Goal: Transaction & Acquisition: Purchase product/service

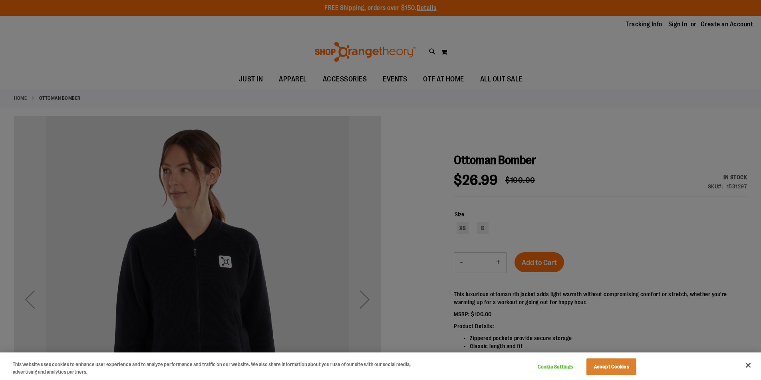
click at [745, 365] on button "Close" at bounding box center [748, 366] width 18 height 18
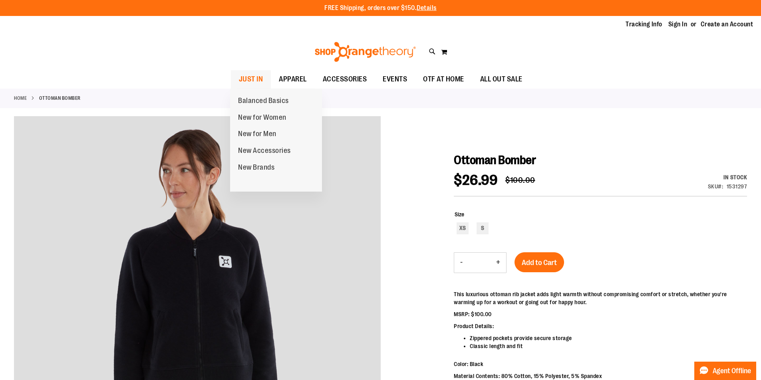
click at [257, 80] on span "JUST IN" at bounding box center [251, 79] width 24 height 18
click at [257, 79] on span "JUST IN" at bounding box center [251, 79] width 24 height 18
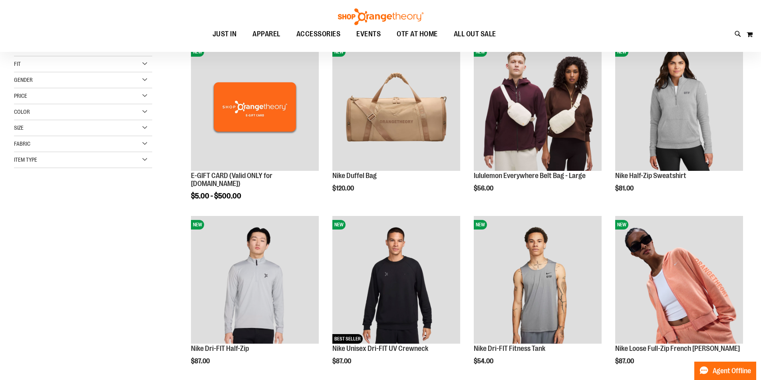
scroll to position [172, 0]
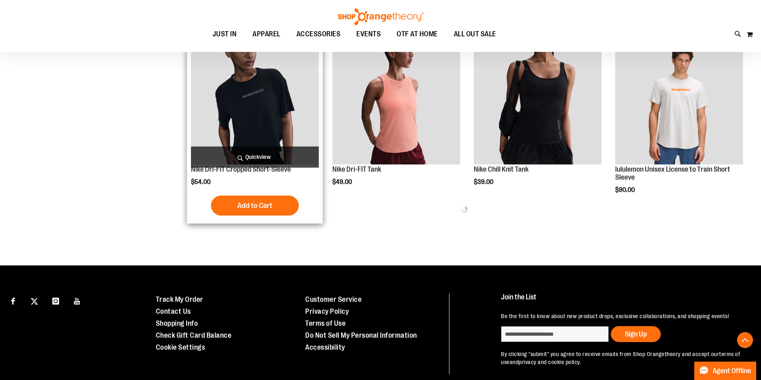
scroll to position [360, 0]
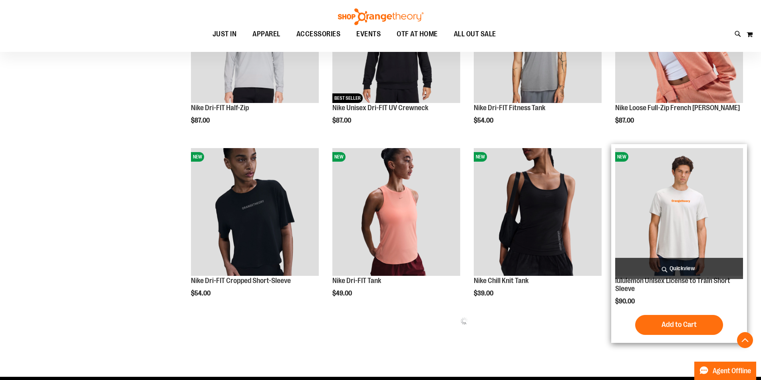
click at [703, 209] on img "product" at bounding box center [679, 212] width 128 height 128
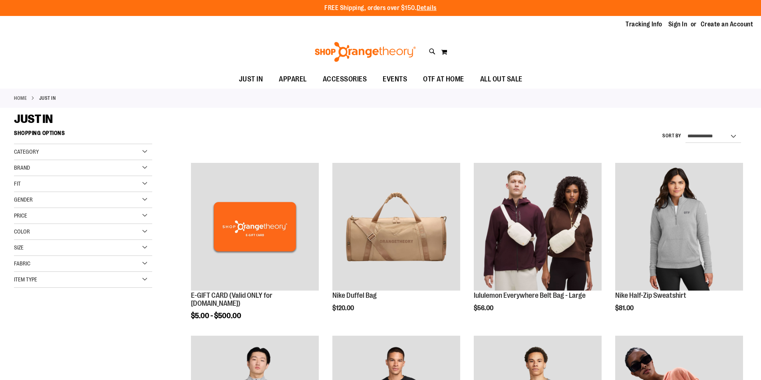
scroll to position [360, 0]
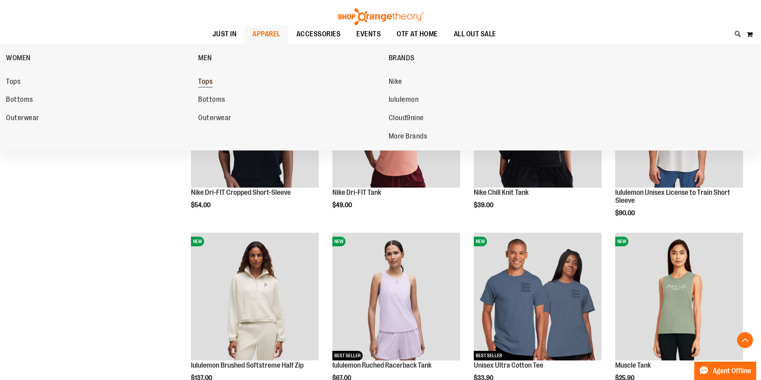
click at [210, 82] on span "Tops" at bounding box center [205, 82] width 14 height 10
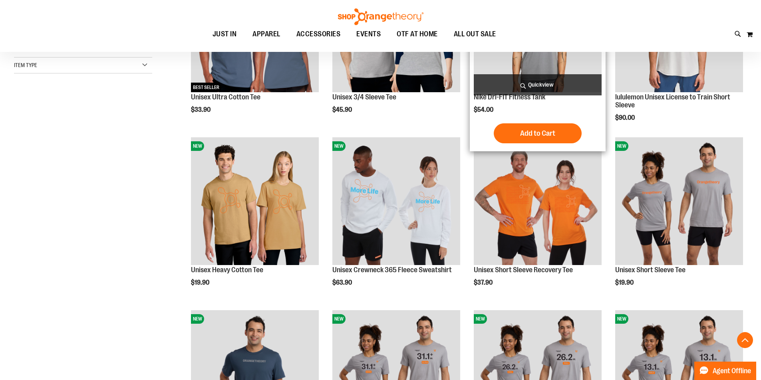
scroll to position [200, 0]
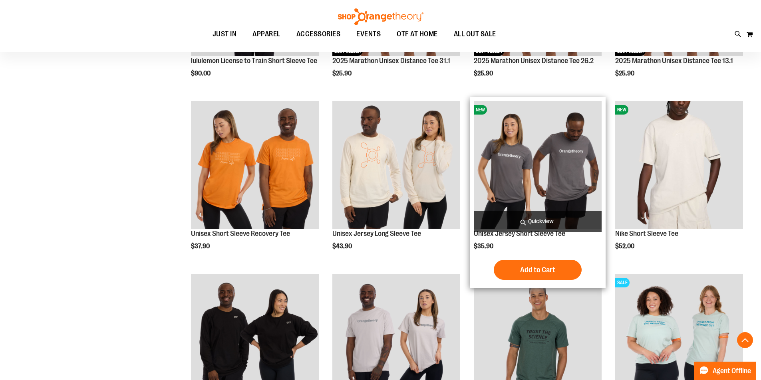
scroll to position [699, 0]
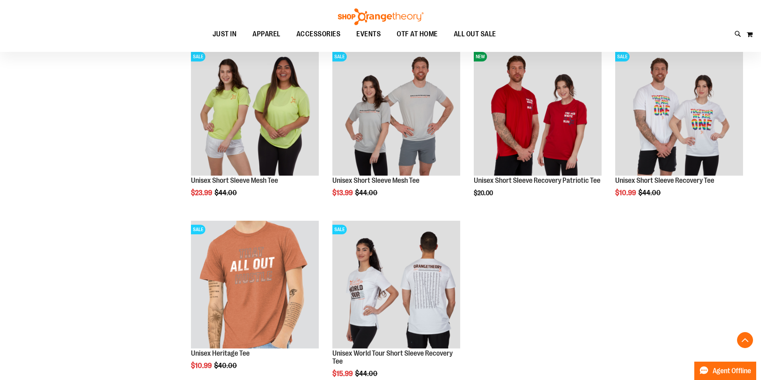
scroll to position [1102, 0]
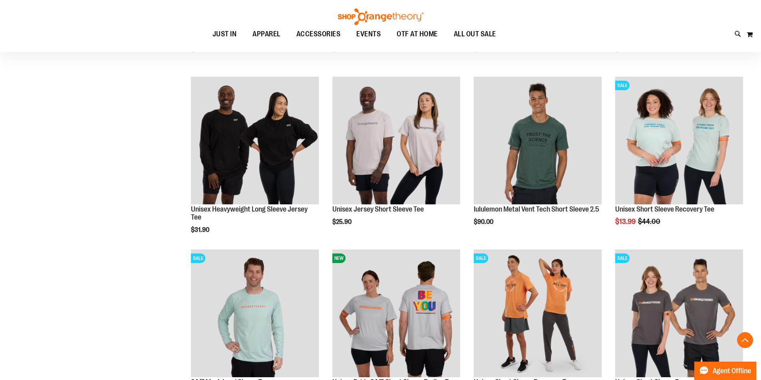
scroll to position [723, 0]
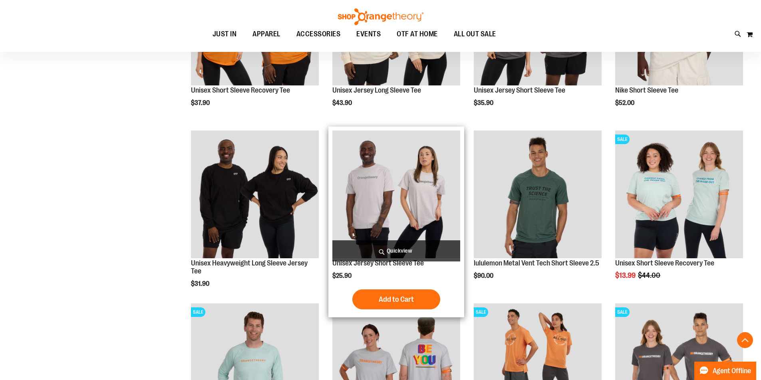
click at [425, 175] on img "product" at bounding box center [396, 195] width 128 height 128
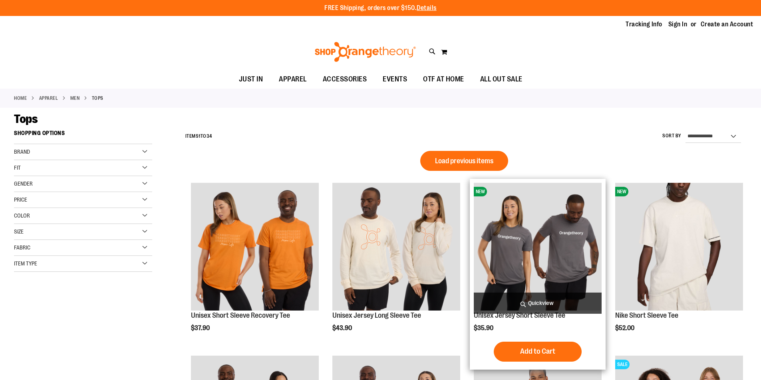
click at [576, 211] on img "product" at bounding box center [538, 247] width 128 height 128
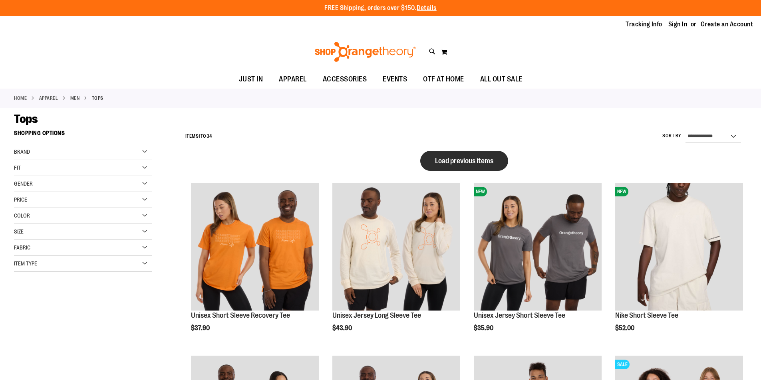
click at [480, 162] on span "Load previous items" at bounding box center [464, 161] width 58 height 8
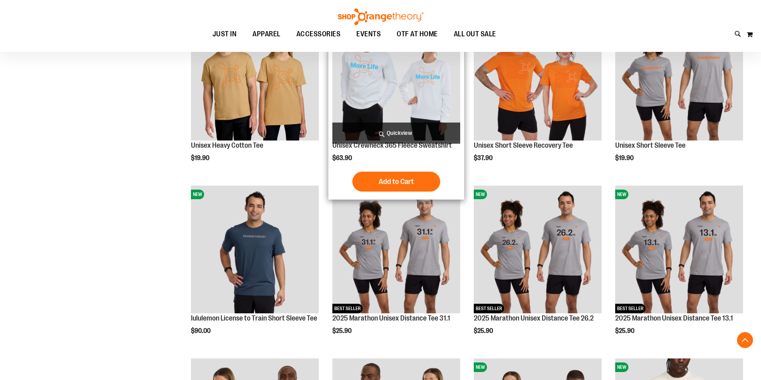
scroll to position [383, 0]
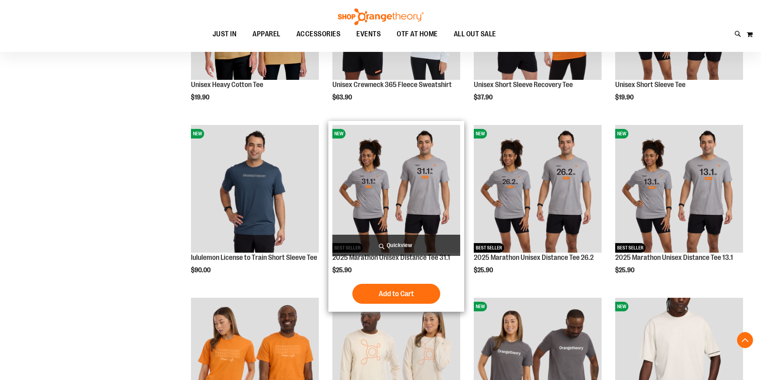
click at [407, 170] on img "product" at bounding box center [396, 189] width 128 height 128
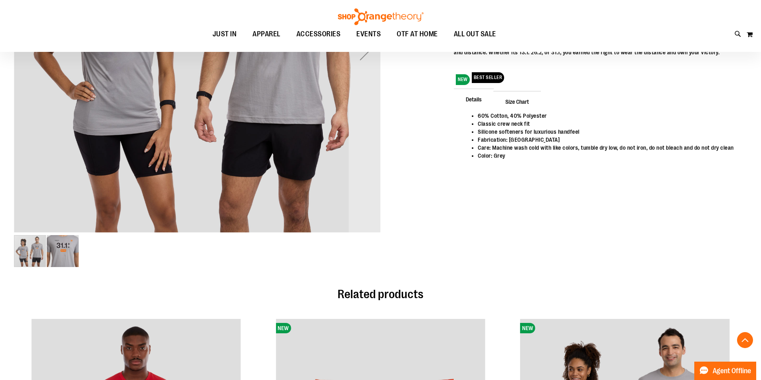
scroll to position [285, 0]
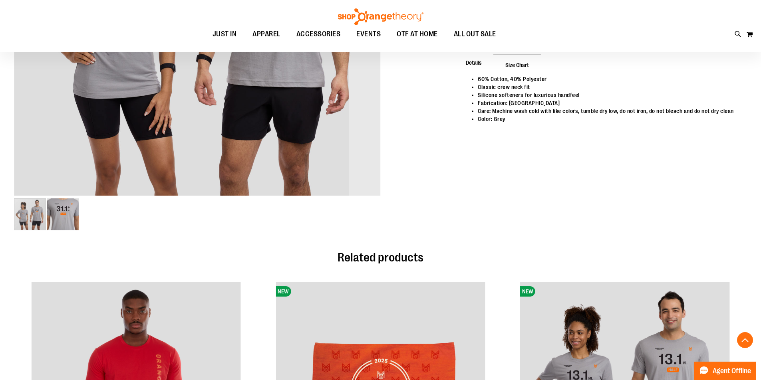
click at [60, 214] on img "image 2 of 2" at bounding box center [63, 214] width 32 height 32
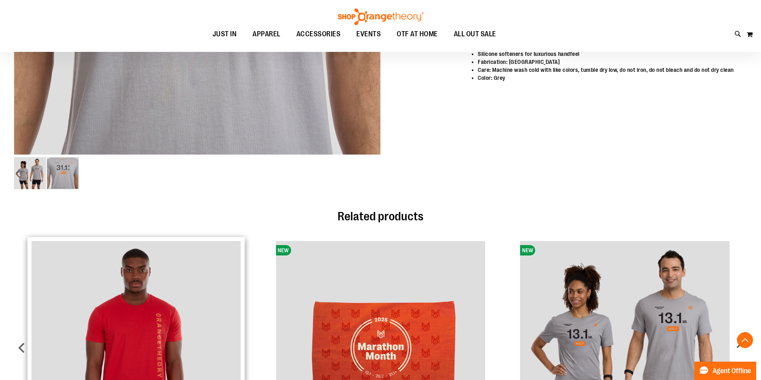
scroll to position [429, 0]
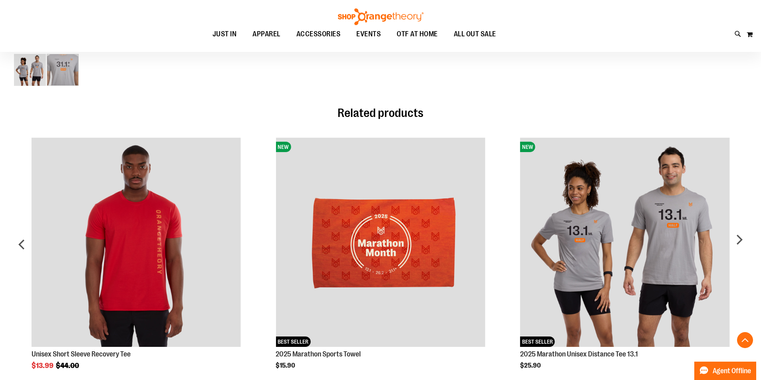
click at [37, 76] on img "image 1 of 2" at bounding box center [30, 70] width 32 height 32
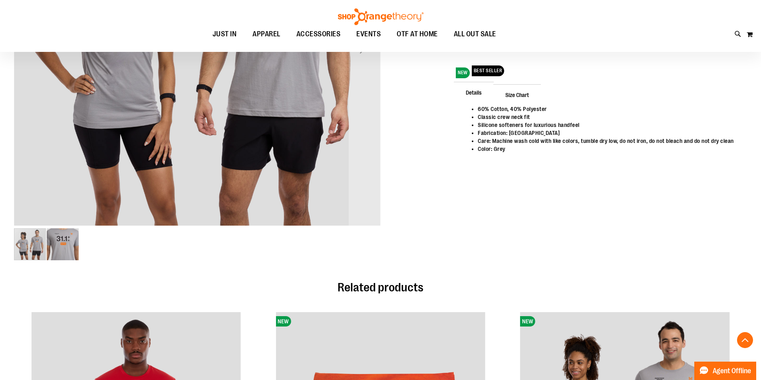
scroll to position [256, 0]
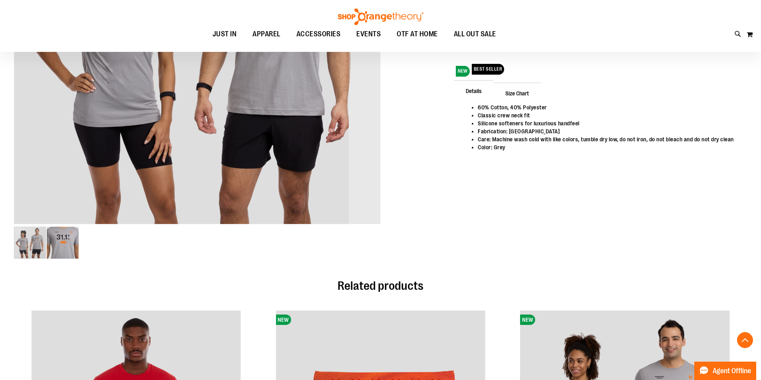
click at [60, 238] on img "image 2 of 2" at bounding box center [63, 243] width 32 height 32
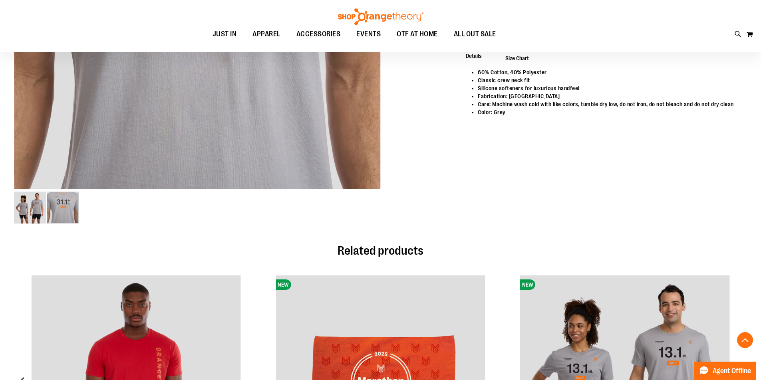
scroll to position [0, 0]
